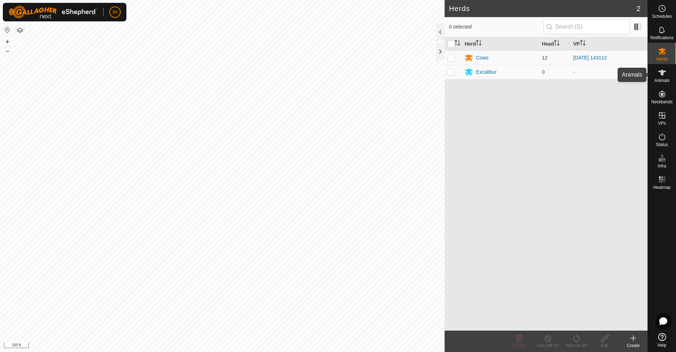
click at [666, 77] on es-animals-svg-icon at bounding box center [662, 72] width 13 height 11
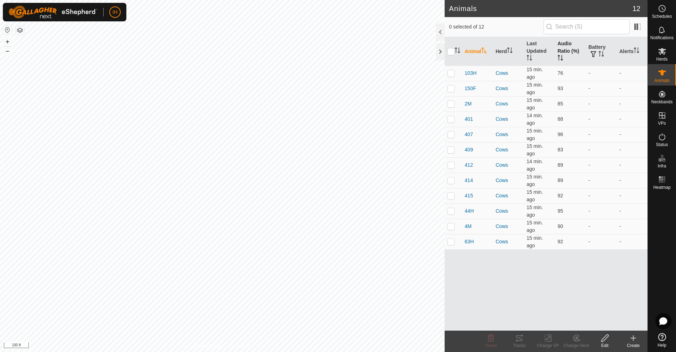
click at [563, 47] on th "Audio Ratio (%)" at bounding box center [569, 51] width 31 height 29
click at [452, 240] on p-checkbox at bounding box center [450, 241] width 7 height 6
click at [520, 341] on icon at bounding box center [519, 337] width 9 height 9
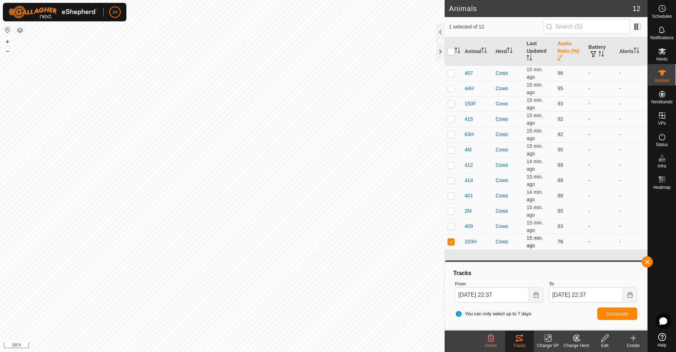
click at [454, 242] on p-checkbox at bounding box center [450, 241] width 7 height 6
checkbox input "false"
click at [450, 75] on p-checkbox at bounding box center [450, 73] width 7 height 6
click at [610, 313] on span "Generate" at bounding box center [617, 314] width 22 height 6
click at [454, 73] on p-checkbox at bounding box center [450, 73] width 7 height 6
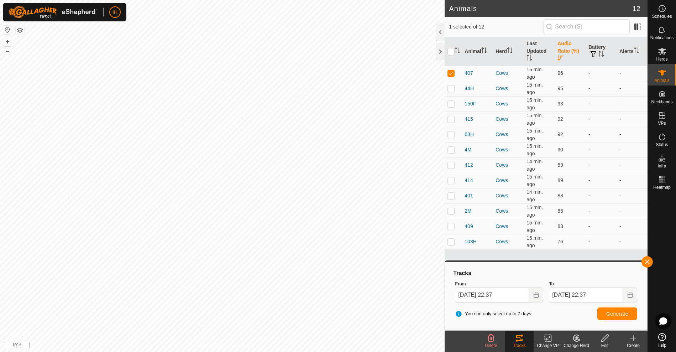
checkbox input "false"
click at [451, 165] on p-checkbox at bounding box center [450, 165] width 7 height 6
click at [609, 313] on span "Generate" at bounding box center [617, 314] width 22 height 6
click at [453, 167] on p-checkbox at bounding box center [450, 165] width 7 height 6
checkbox input "false"
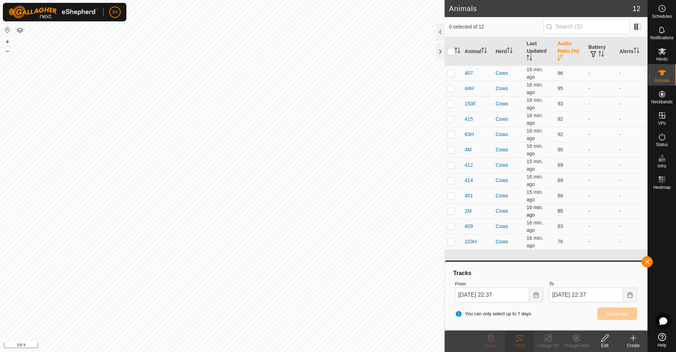
click at [455, 212] on td at bounding box center [453, 210] width 17 height 15
click at [635, 314] on button "Generate" at bounding box center [617, 313] width 40 height 12
click at [454, 212] on p-checkbox at bounding box center [450, 211] width 7 height 6
checkbox input "false"
click at [452, 104] on p-checkbox at bounding box center [450, 104] width 7 height 6
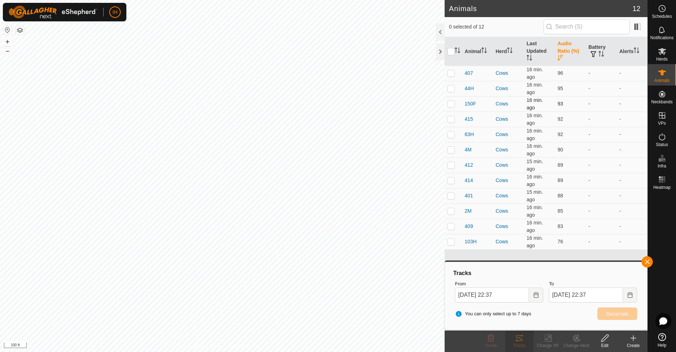
checkbox input "true"
click at [617, 317] on button "Generate" at bounding box center [617, 313] width 40 height 12
